Goal: Check status

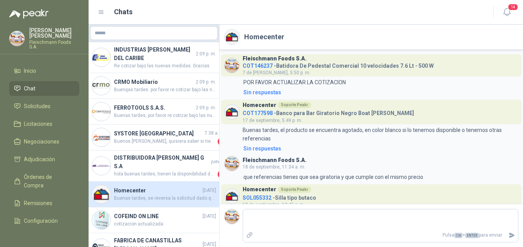
scroll to position [116, 0]
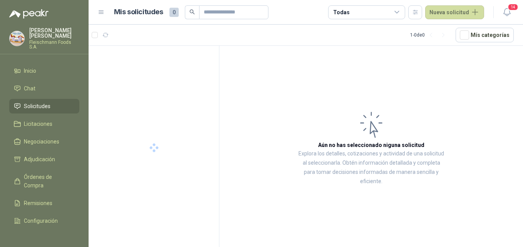
click at [29, 102] on span "Solicitudes" at bounding box center [37, 106] width 27 height 8
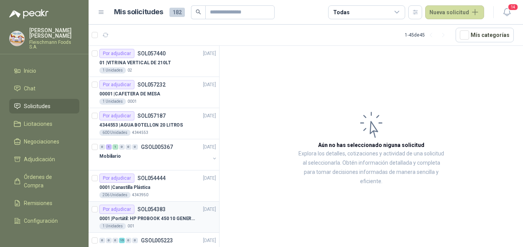
click at [166, 218] on p "0001 | Portátil: HP PROBOOK 450 10 GENERACIÓN PROCESADOR INTEL CORE i7" at bounding box center [147, 218] width 96 height 7
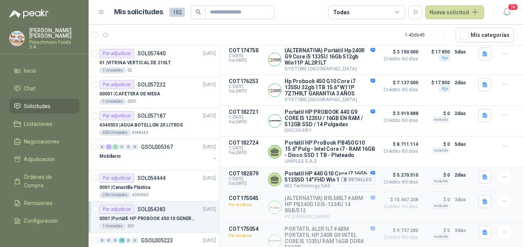
scroll to position [77, 0]
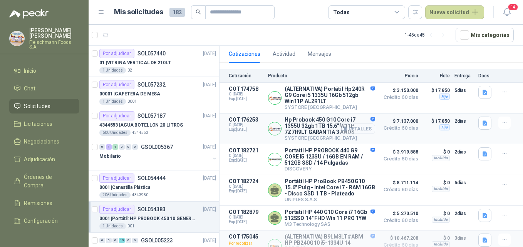
click at [362, 129] on button "Detalles" at bounding box center [357, 129] width 36 height 10
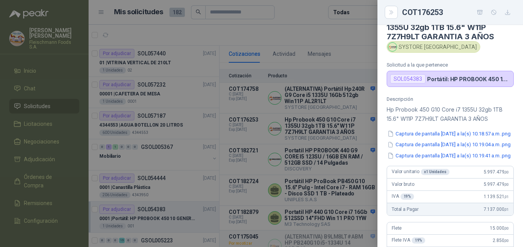
scroll to position [0, 0]
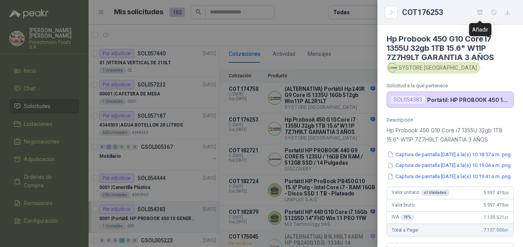
click at [478, 14] on icon "button" at bounding box center [479, 12] width 5 height 4
